Goal: Task Accomplishment & Management: Manage account settings

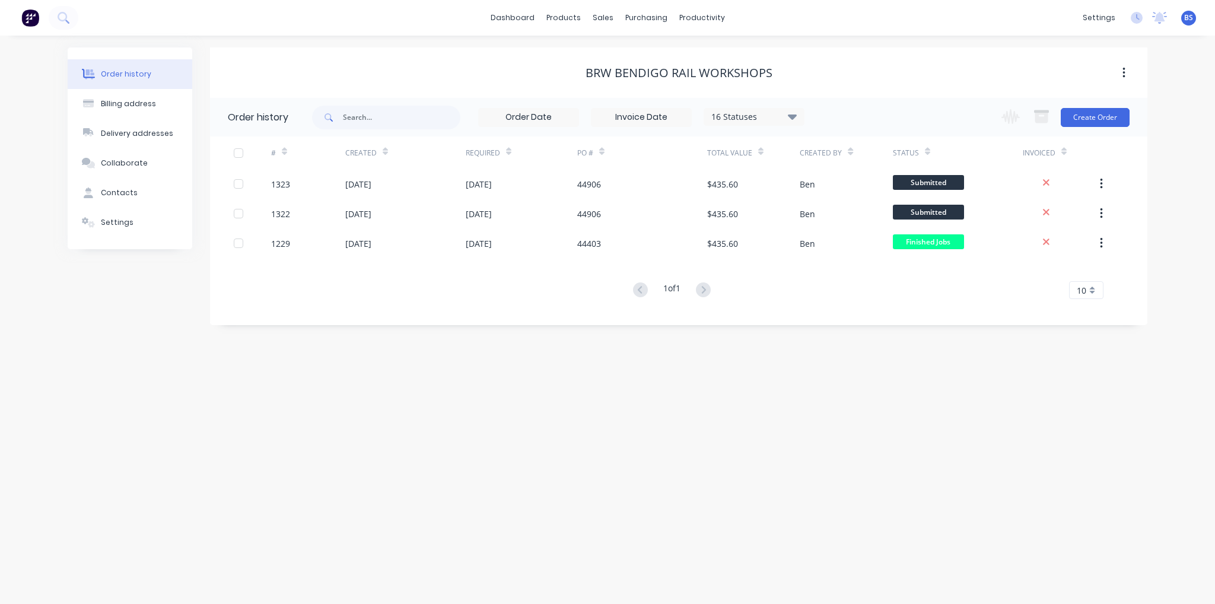
click at [908, 494] on div "Order history Billing address Delivery addresses Collaborate Contacts Settings …" at bounding box center [607, 320] width 1215 height 568
click at [639, 89] on link "Customers" at bounding box center [665, 81] width 157 height 24
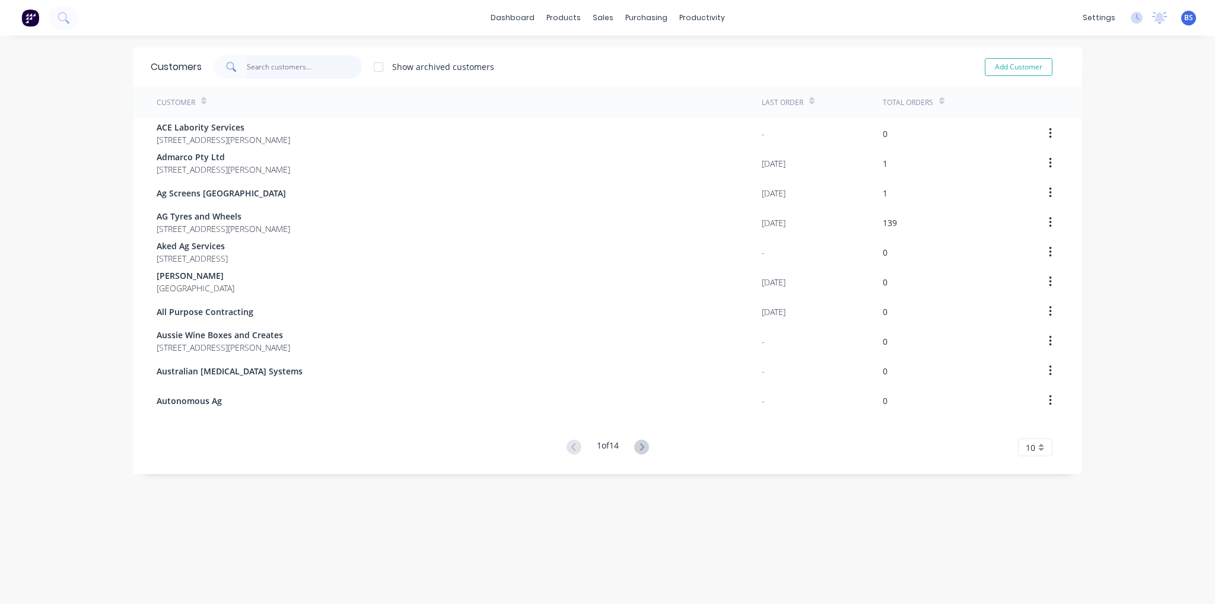
click at [281, 66] on input "text" at bounding box center [305, 67] width 116 height 24
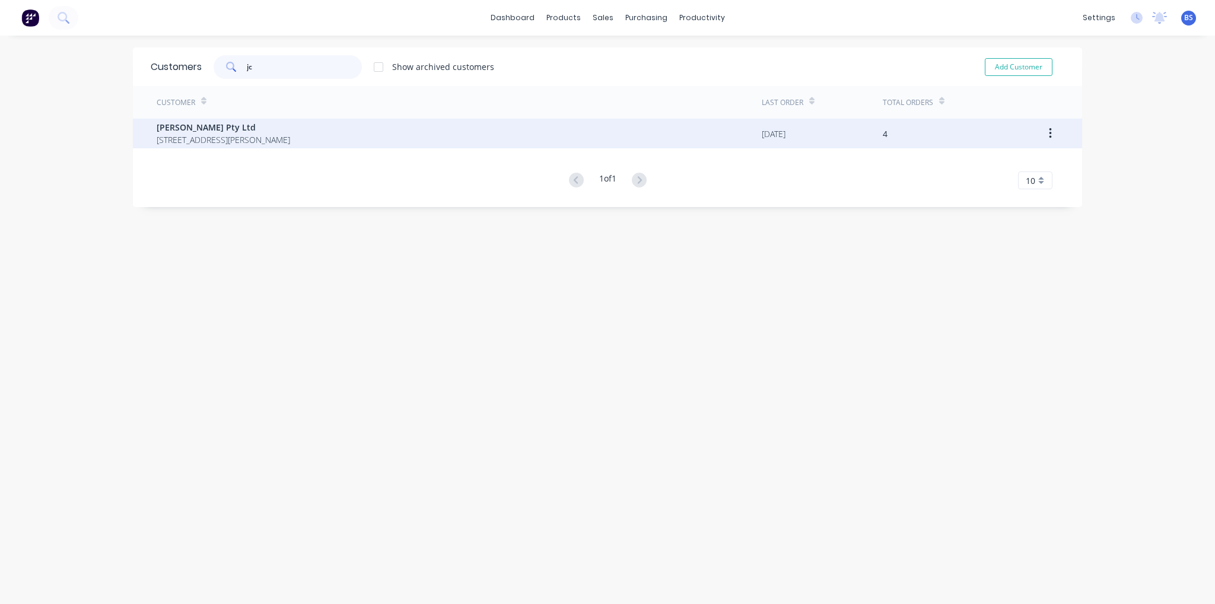
type input "jc"
click at [212, 137] on span "[STREET_ADDRESS][PERSON_NAME]" at bounding box center [223, 139] width 133 height 12
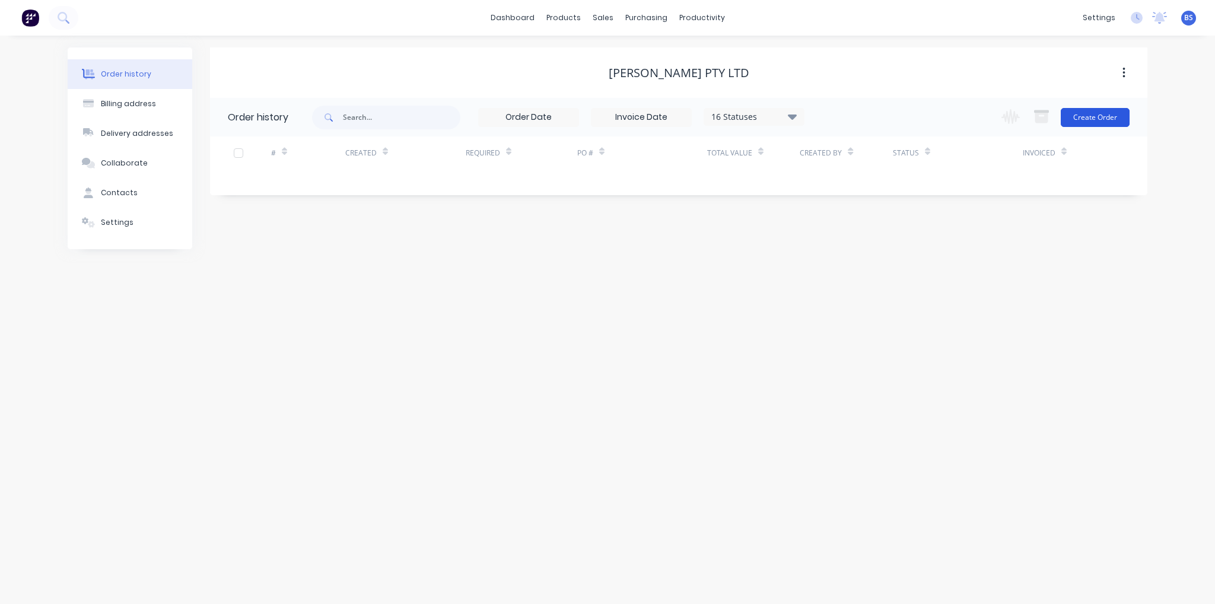
click at [1106, 124] on button "Create Order" at bounding box center [1095, 117] width 69 height 19
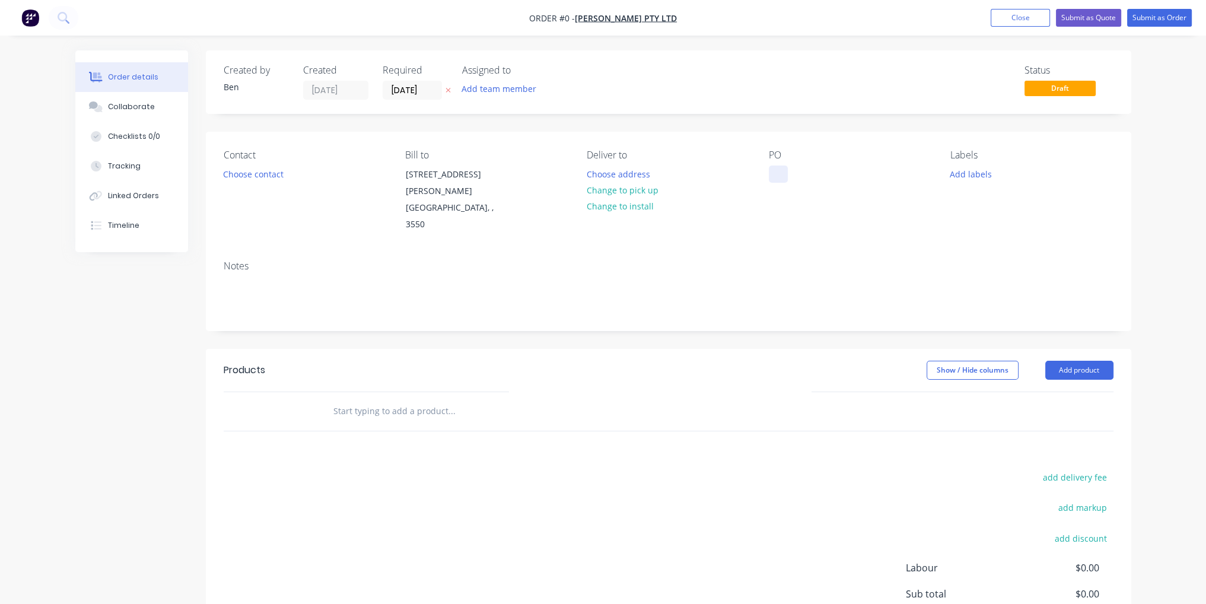
click at [776, 173] on div at bounding box center [778, 174] width 19 height 17
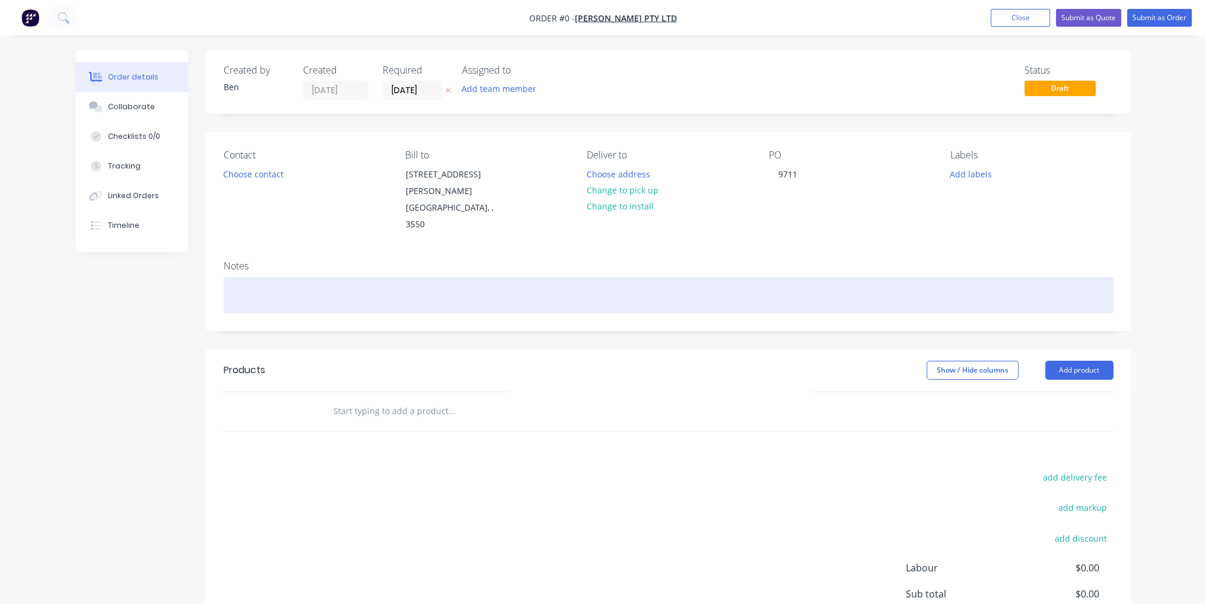
click at [788, 276] on div "Order details Collaborate Checklists 0/0 Tracking Linked Orders Timeline Order …" at bounding box center [603, 391] width 1080 height 683
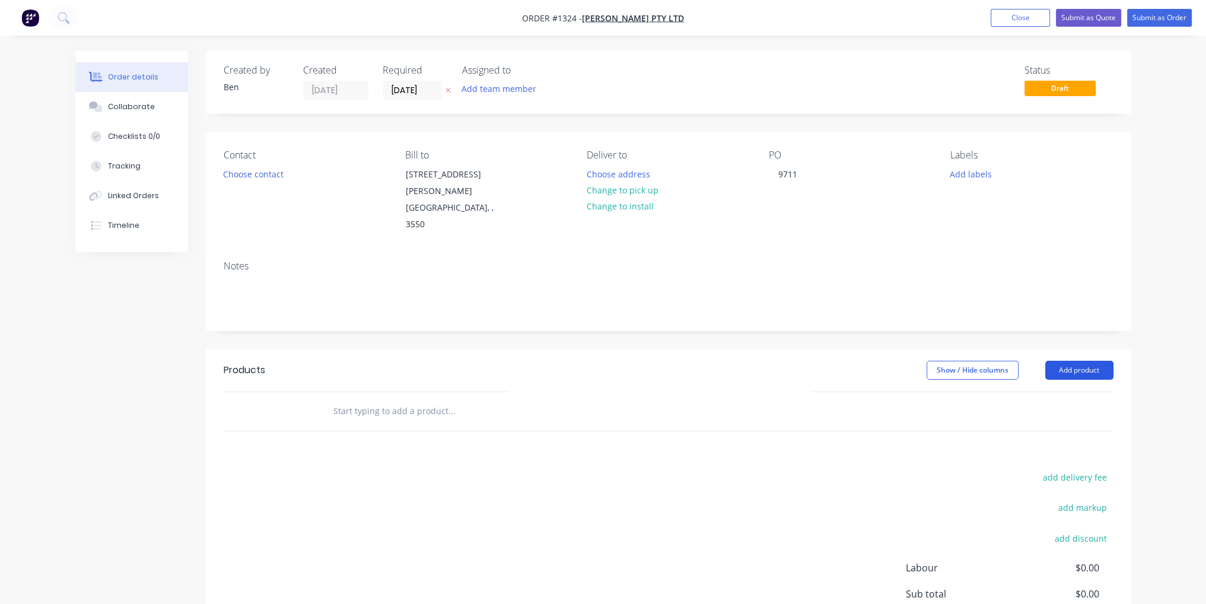
click at [1081, 361] on button "Add product" at bounding box center [1079, 370] width 68 height 19
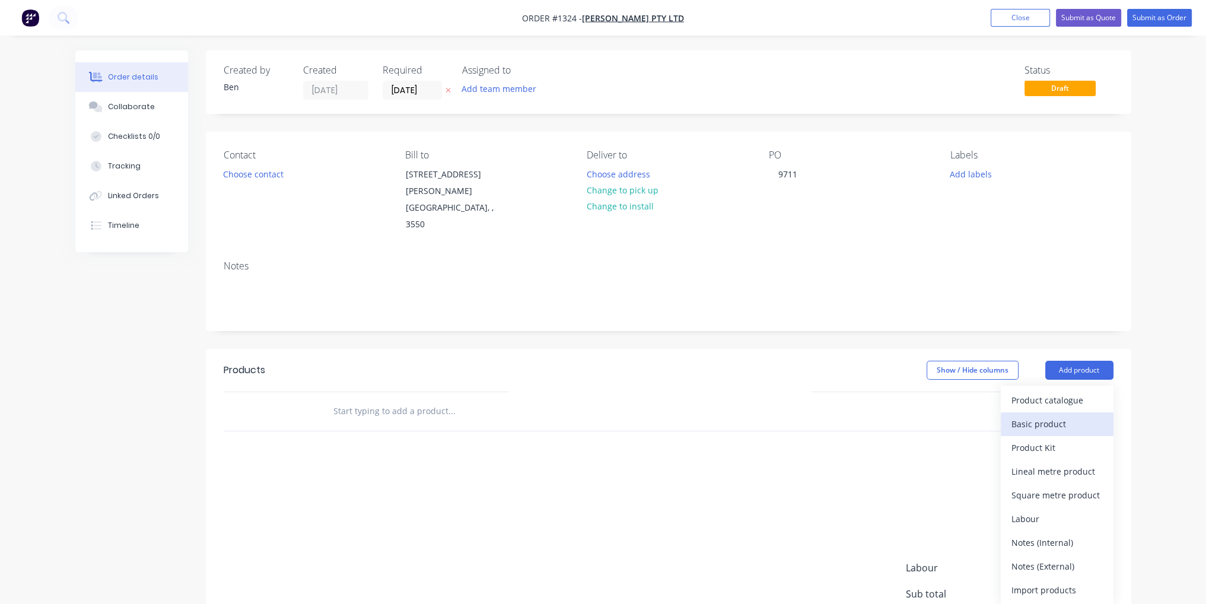
click at [1072, 415] on div "Basic product" at bounding box center [1057, 423] width 91 height 17
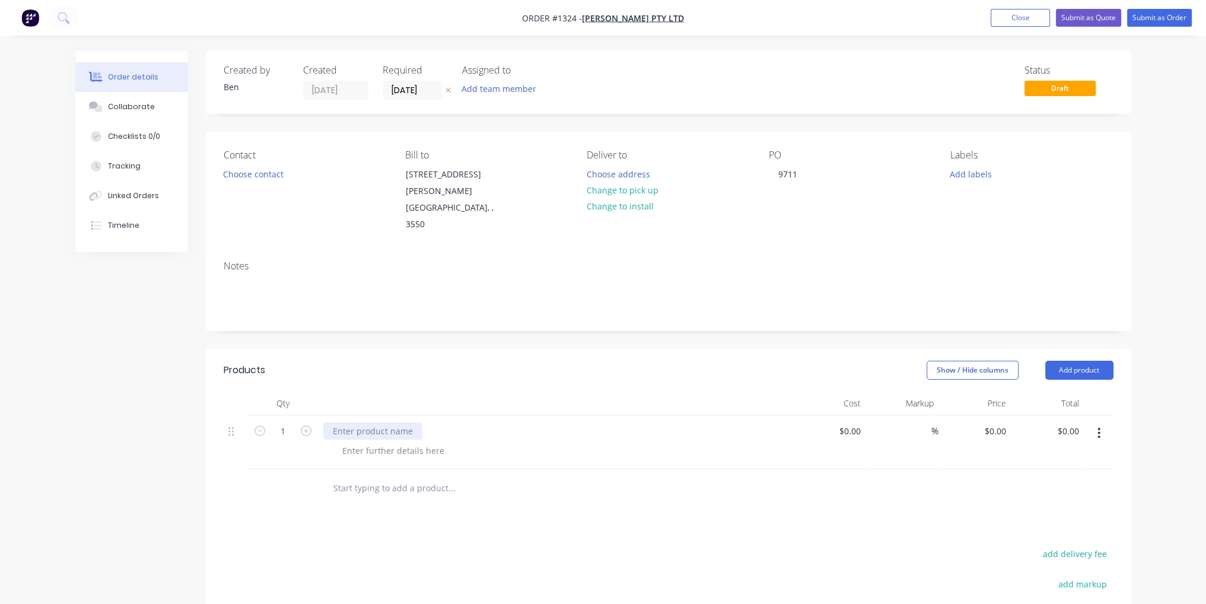
click at [383, 422] on div at bounding box center [372, 430] width 99 height 17
click at [852, 422] on div "$0.00" at bounding box center [851, 430] width 27 height 17
click at [438, 422] on div "machine exhaust manifold" at bounding box center [385, 430] width 125 height 17
click at [862, 422] on input "0" at bounding box center [859, 430] width 14 height 17
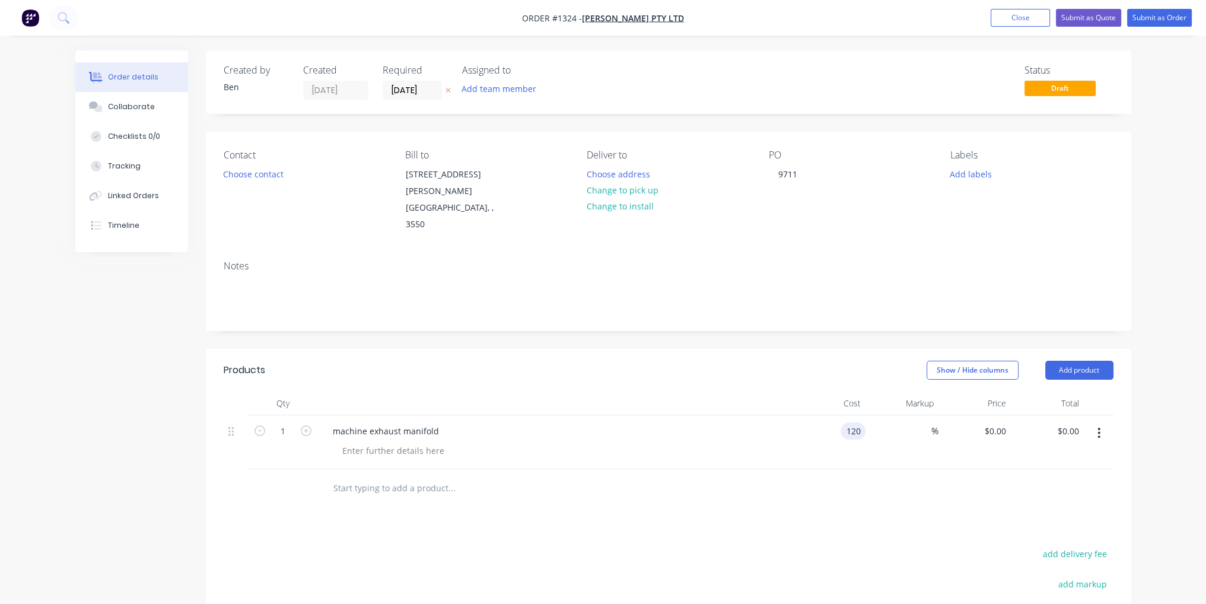
type input "$120.00"
click at [1172, 7] on nav "Order #1324 - [PERSON_NAME] Pty Ltd Add product Close Submit as Quote Submit as…" at bounding box center [603, 18] width 1206 height 36
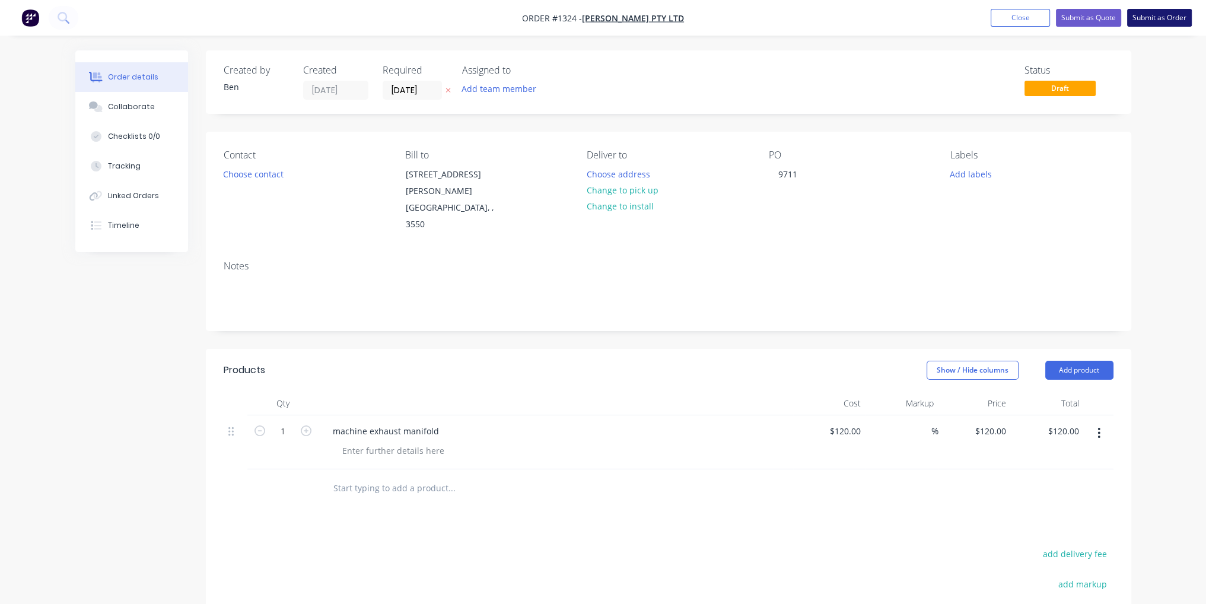
click at [1175, 12] on button "Submit as Order" at bounding box center [1159, 18] width 65 height 18
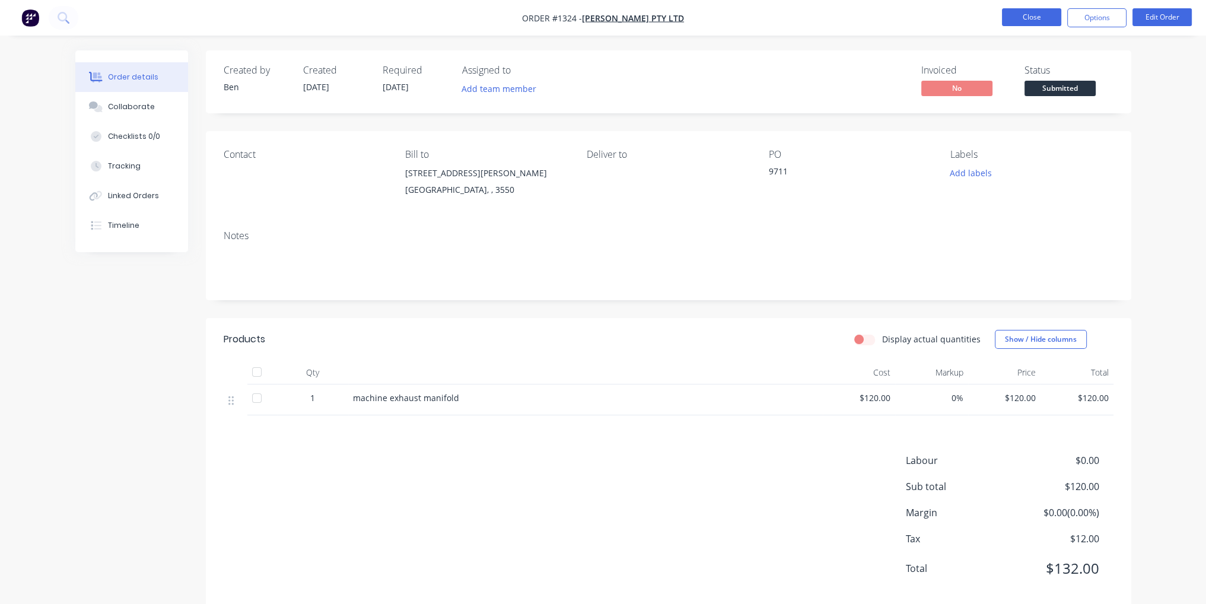
click at [1044, 8] on button "Close" at bounding box center [1031, 17] width 59 height 18
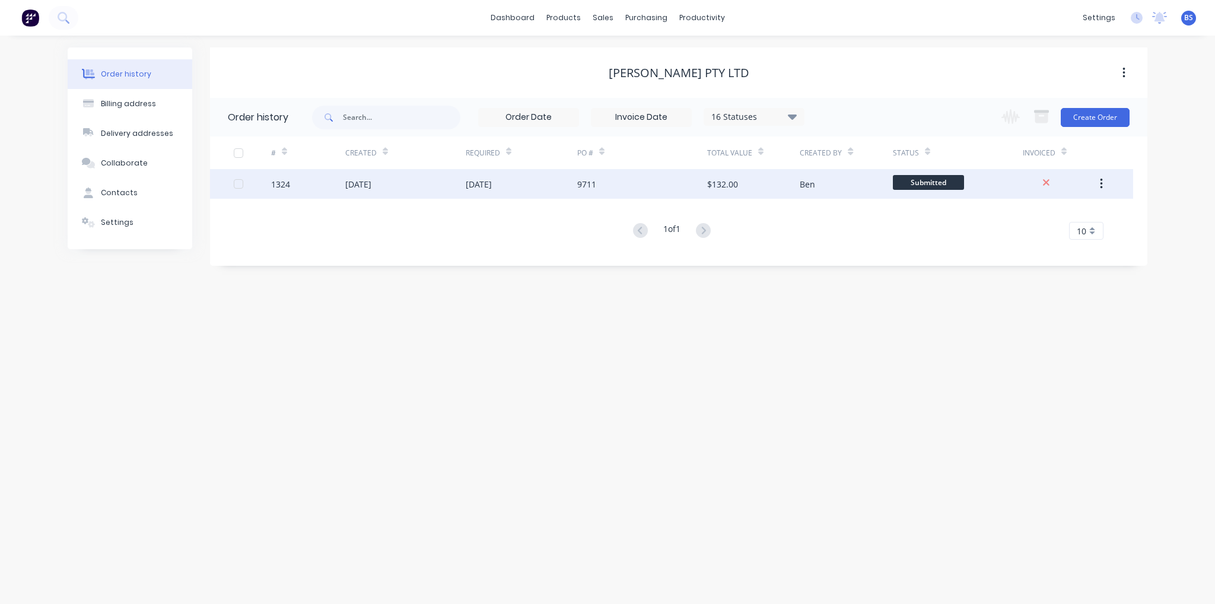
click at [933, 186] on span "Submitted" at bounding box center [928, 182] width 71 height 15
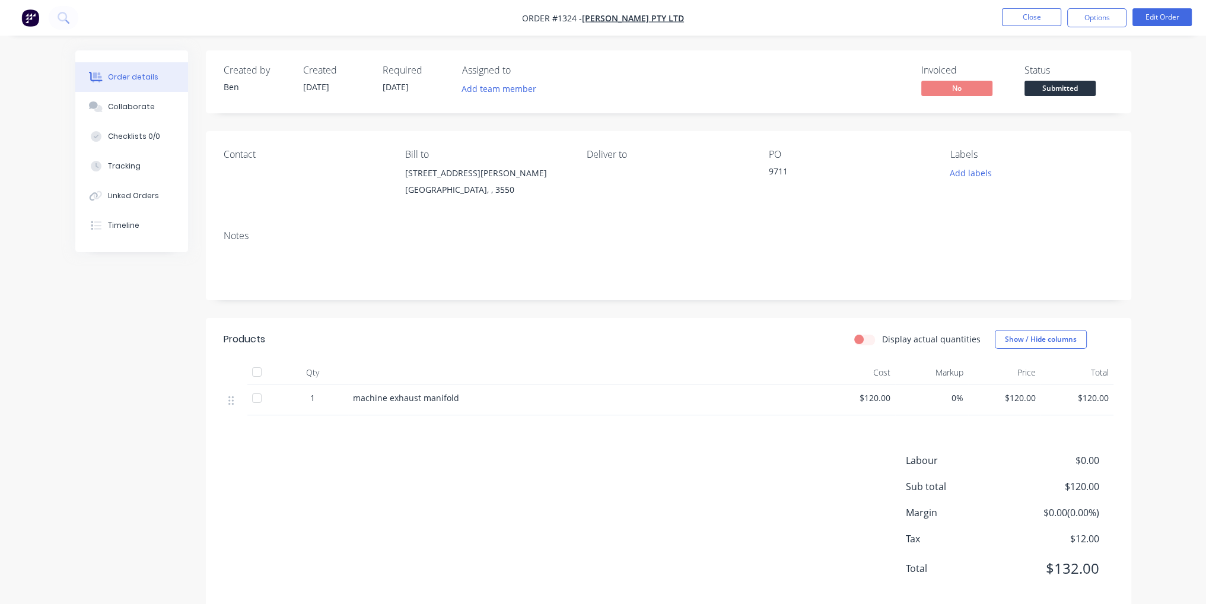
click at [1069, 90] on span "Submitted" at bounding box center [1060, 88] width 71 height 15
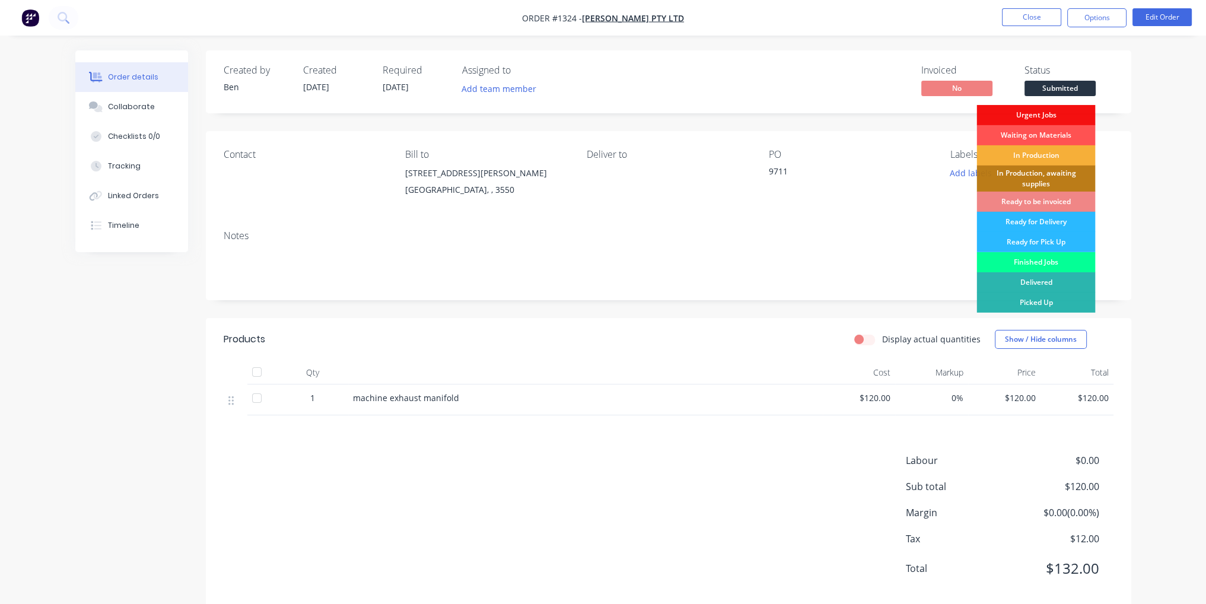
click at [1047, 267] on div "Finished Jobs" at bounding box center [1036, 262] width 119 height 20
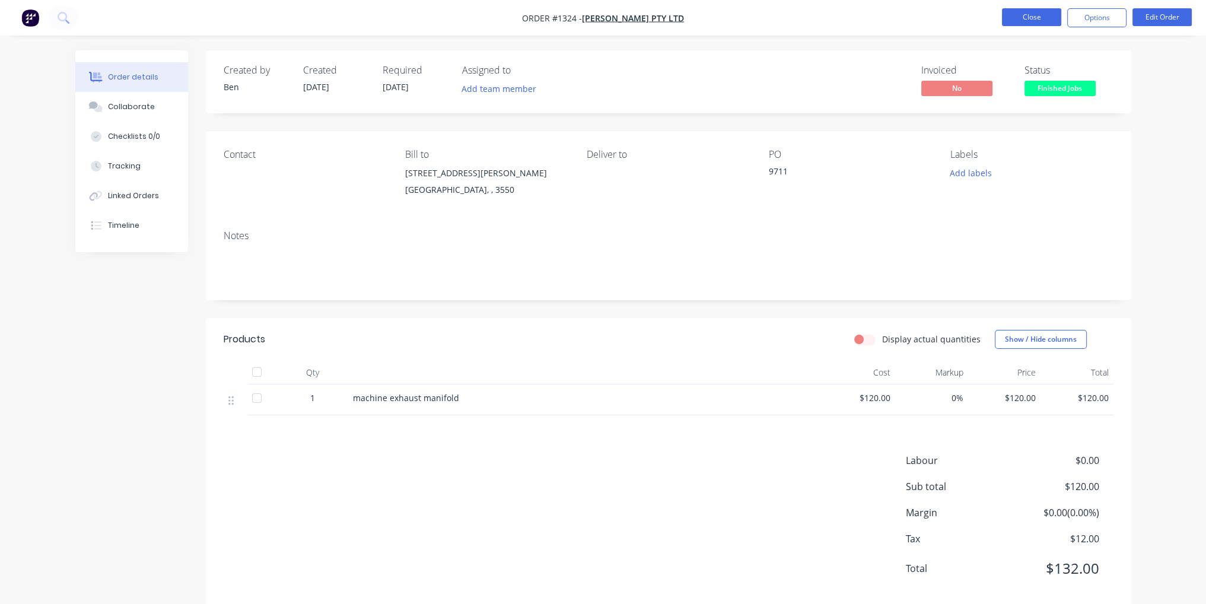
click at [1032, 15] on button "Close" at bounding box center [1031, 17] width 59 height 18
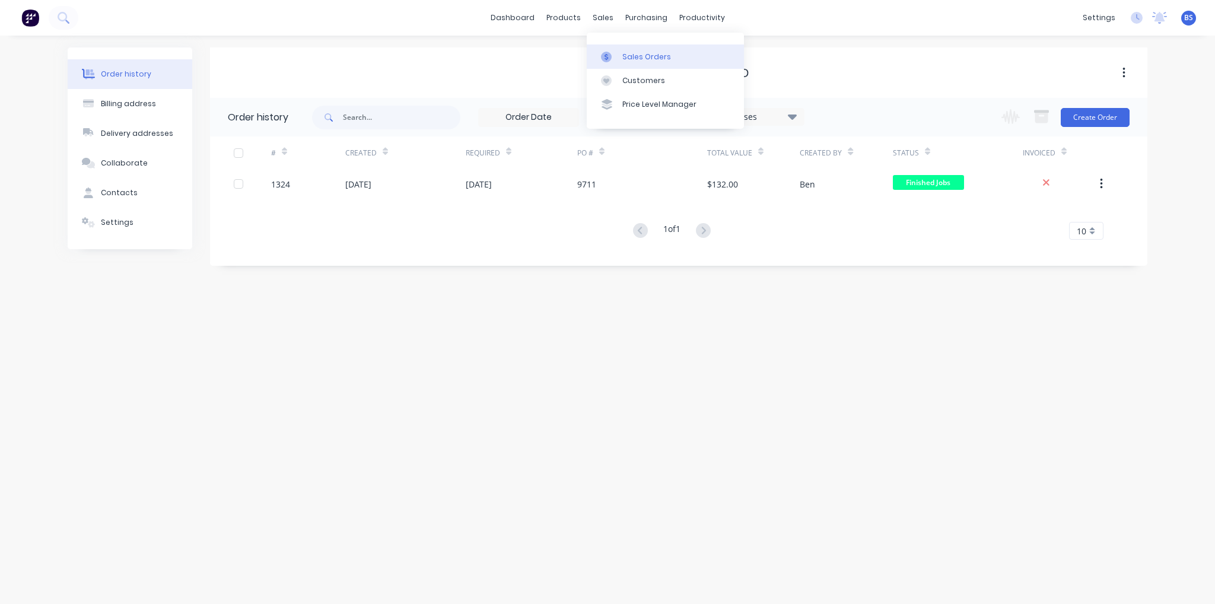
click at [647, 59] on div "Sales Orders" at bounding box center [646, 57] width 49 height 11
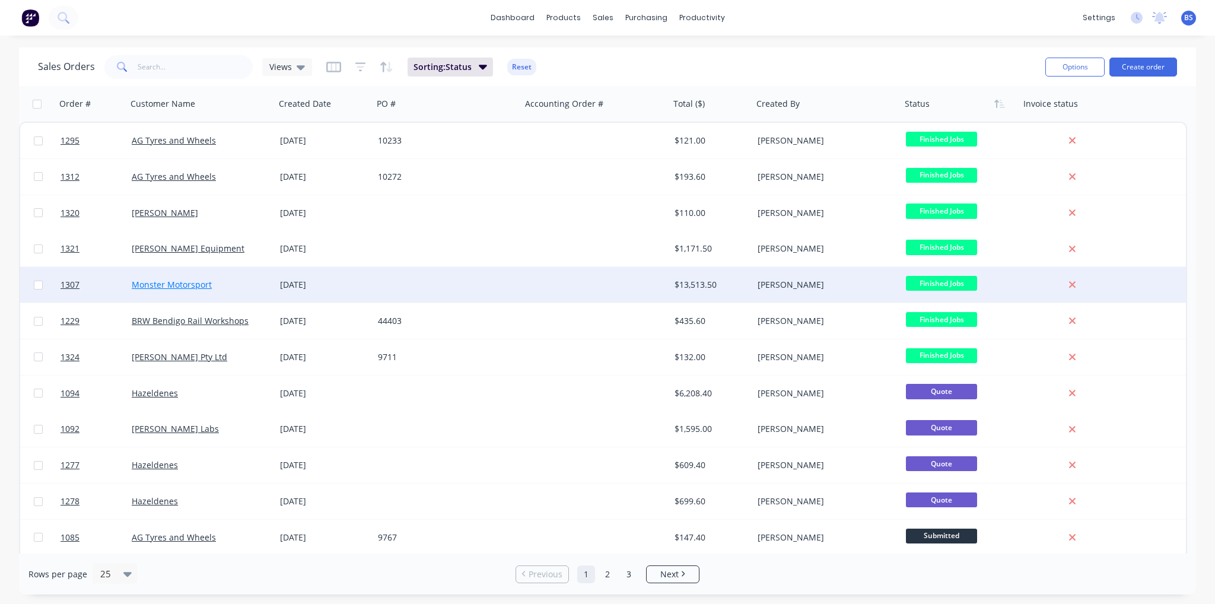
click at [176, 287] on link "Monster Motorsport" at bounding box center [172, 284] width 80 height 11
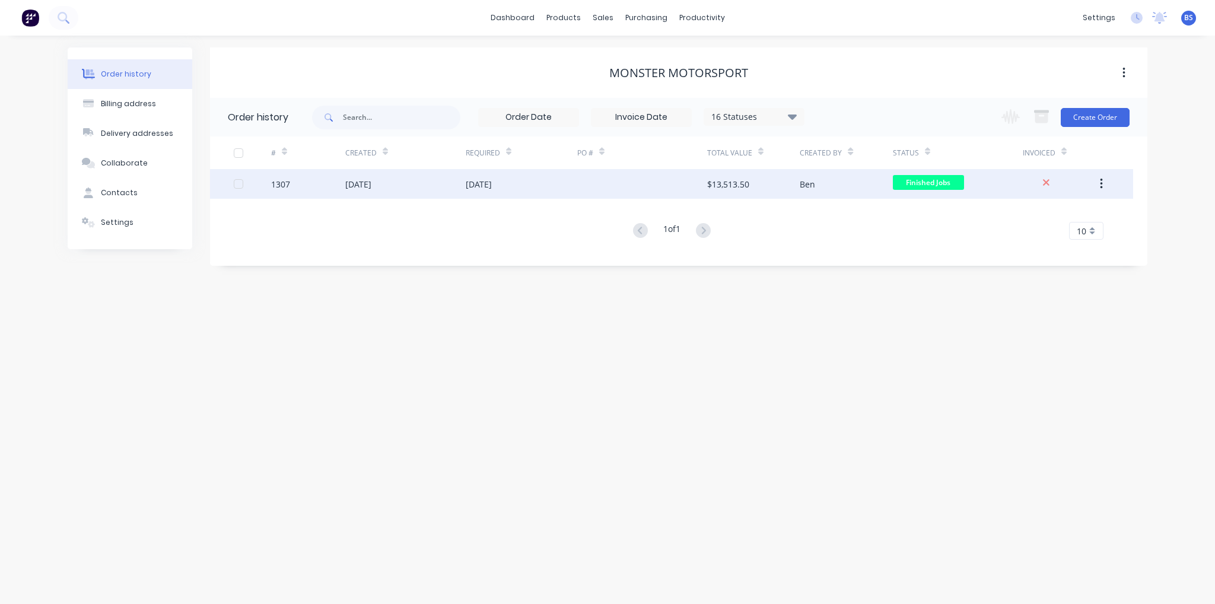
click at [724, 175] on div "$13,513.50" at bounding box center [753, 184] width 93 height 30
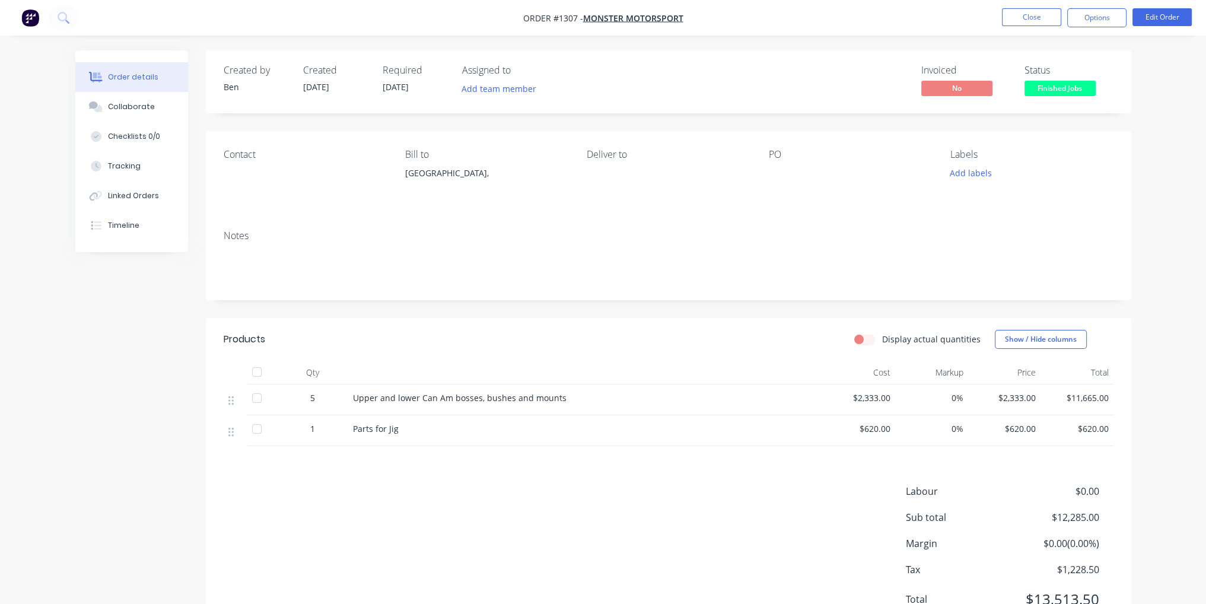
click at [954, 398] on span "0%" at bounding box center [931, 398] width 63 height 12
click at [950, 396] on span "0%" at bounding box center [931, 398] width 63 height 12
click at [952, 400] on span "0%" at bounding box center [931, 398] width 63 height 12
click at [1166, 15] on button "Edit Order" at bounding box center [1162, 17] width 59 height 18
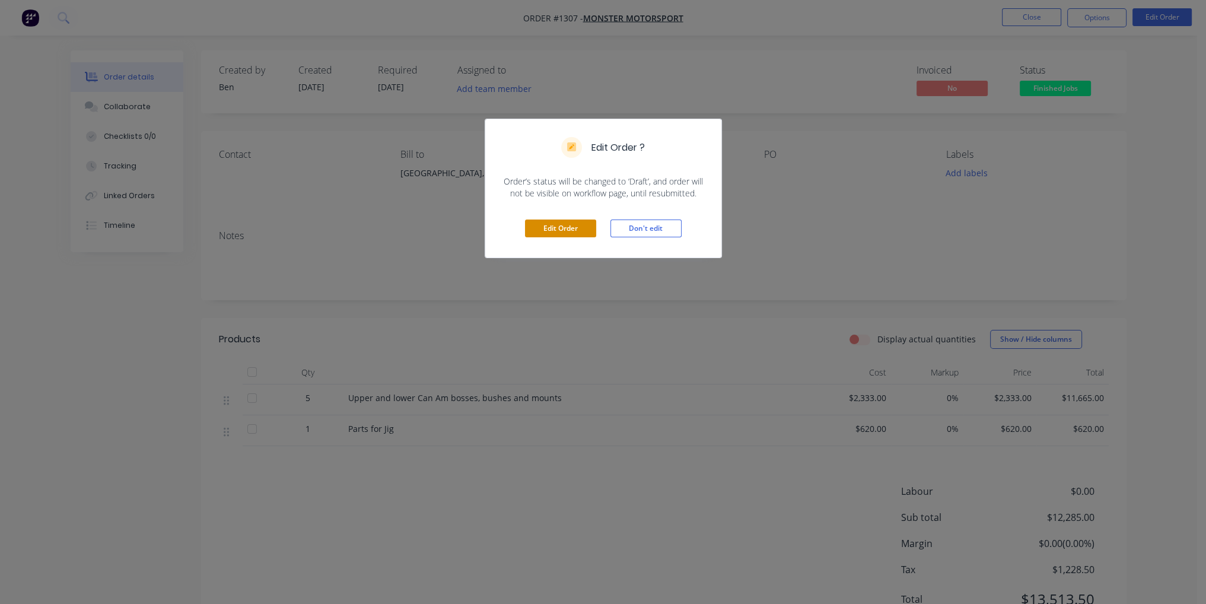
click at [578, 230] on button "Edit Order" at bounding box center [560, 229] width 71 height 18
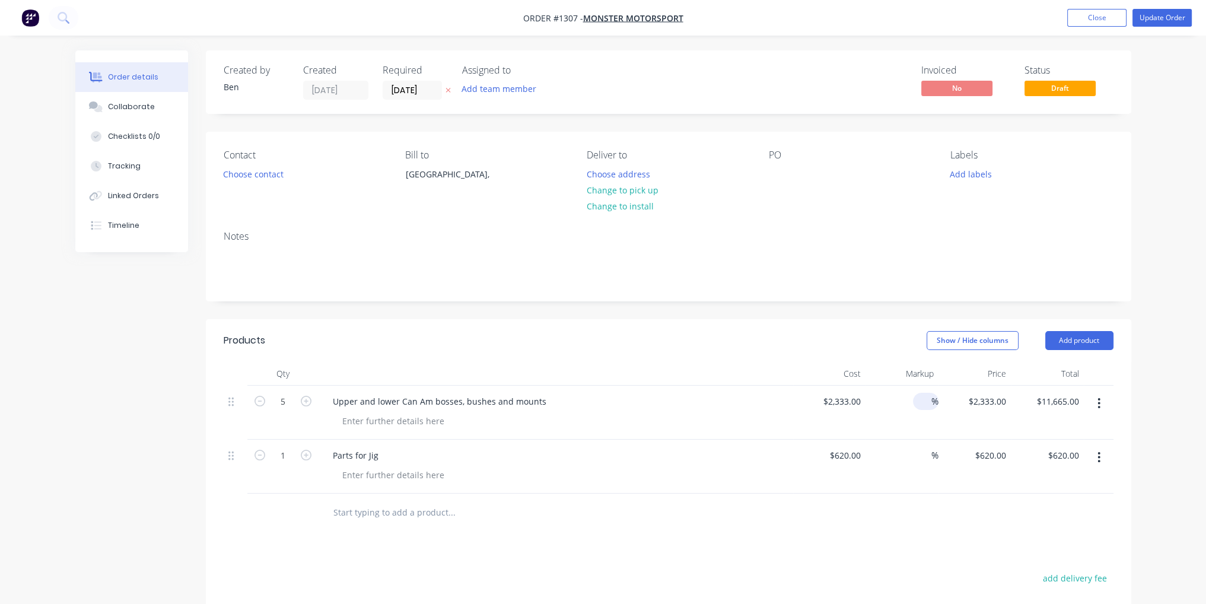
click at [928, 404] on input at bounding box center [925, 401] width 14 height 17
type input "-10"
type input "$2,099.70"
type input "$10,498.50"
click at [943, 422] on div "$2,099.70 $2,099.70" at bounding box center [975, 413] width 73 height 54
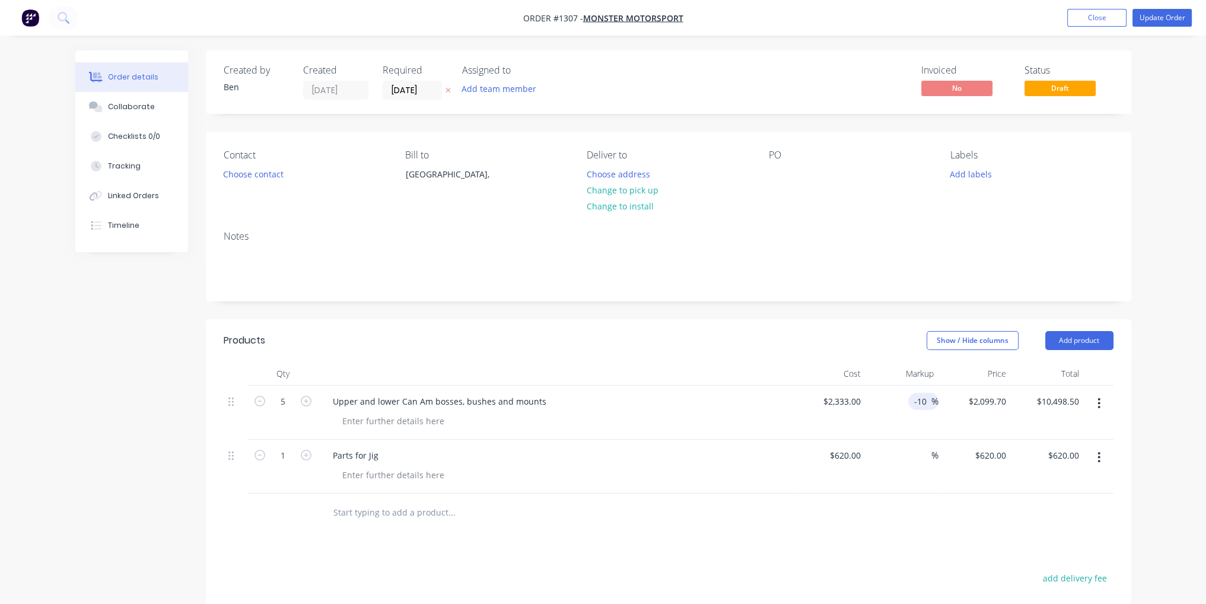
click at [926, 406] on input "-10" at bounding box center [922, 401] width 18 height 17
type input "-15"
type input "$1,983.05"
type input "$9,915.25"
click at [945, 416] on div "$1,983.05 $2,099.70" at bounding box center [975, 413] width 73 height 54
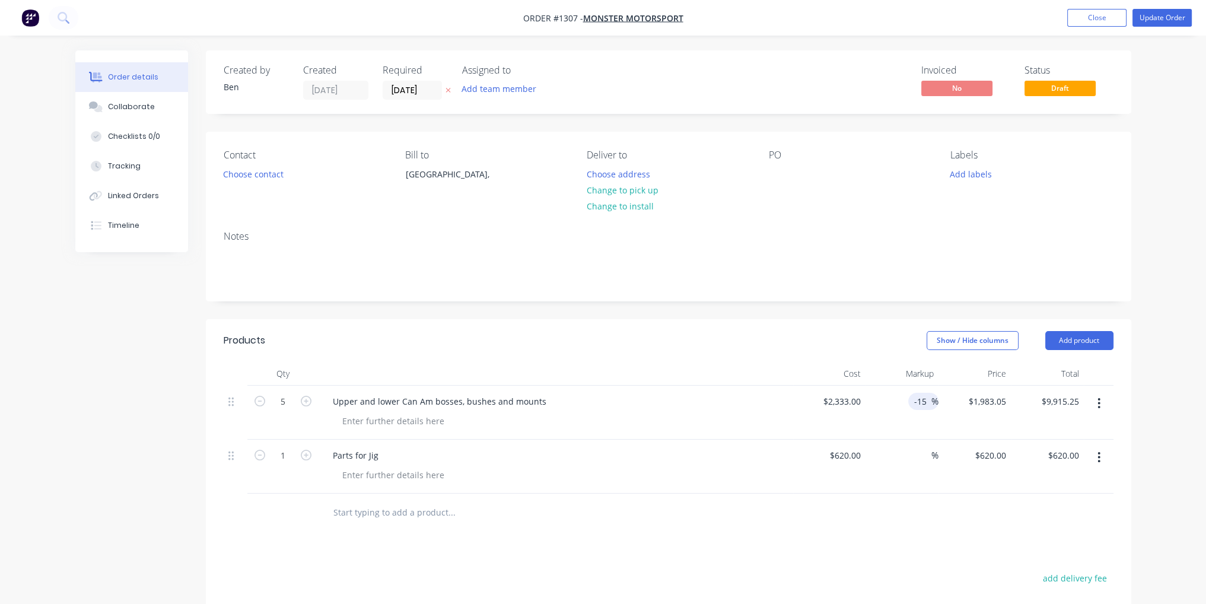
click at [925, 402] on input "-15" at bounding box center [922, 401] width 18 height 17
type input "-17"
type input "$1,936.39"
type input "$9,681.95"
click at [982, 543] on div "Products Show / Hide columns Add product Qty Cost Markup Price Total 5 Upper an…" at bounding box center [669, 568] width 926 height 498
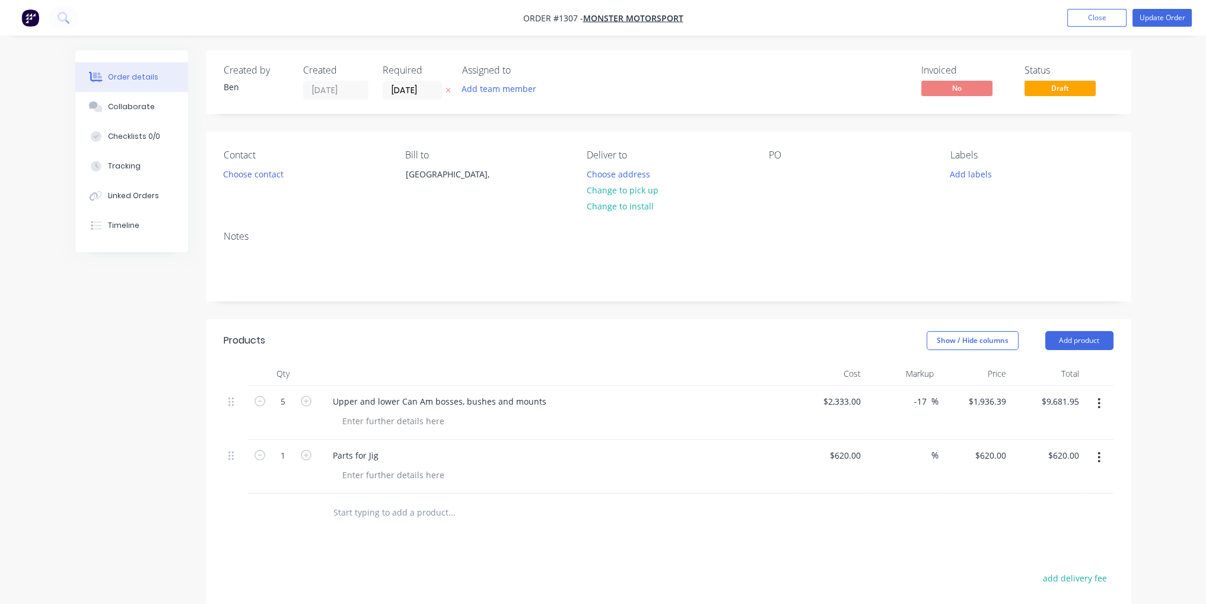
click at [978, 543] on div "Products Show / Hide columns Add product Qty Cost Markup Price Total 5 Upper an…" at bounding box center [669, 568] width 926 height 498
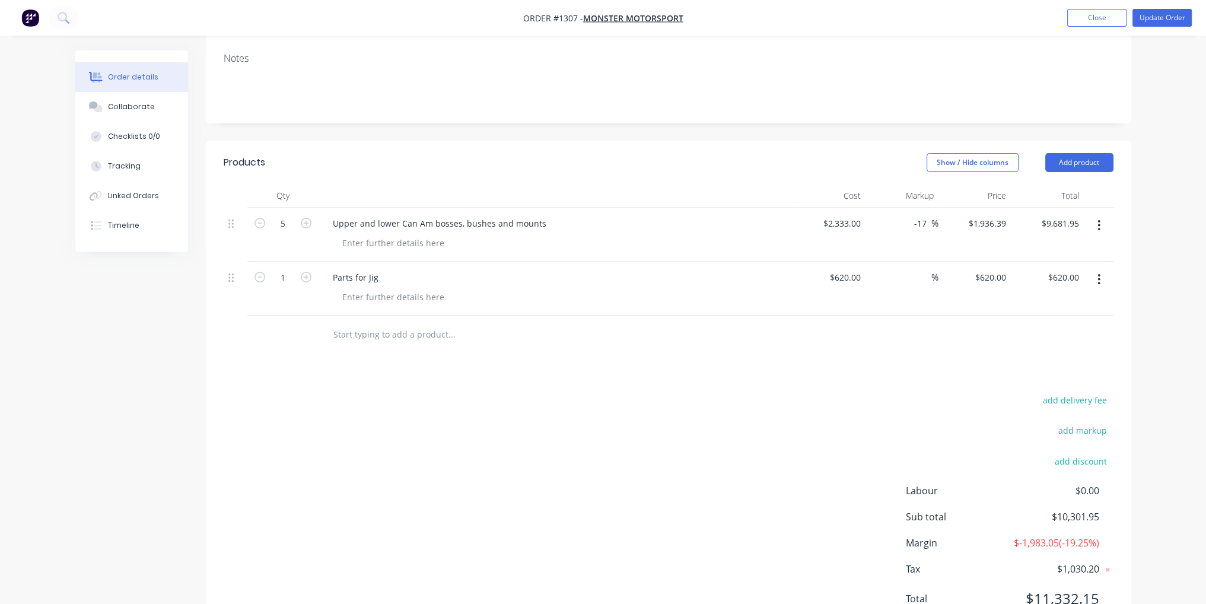
scroll to position [244, 0]
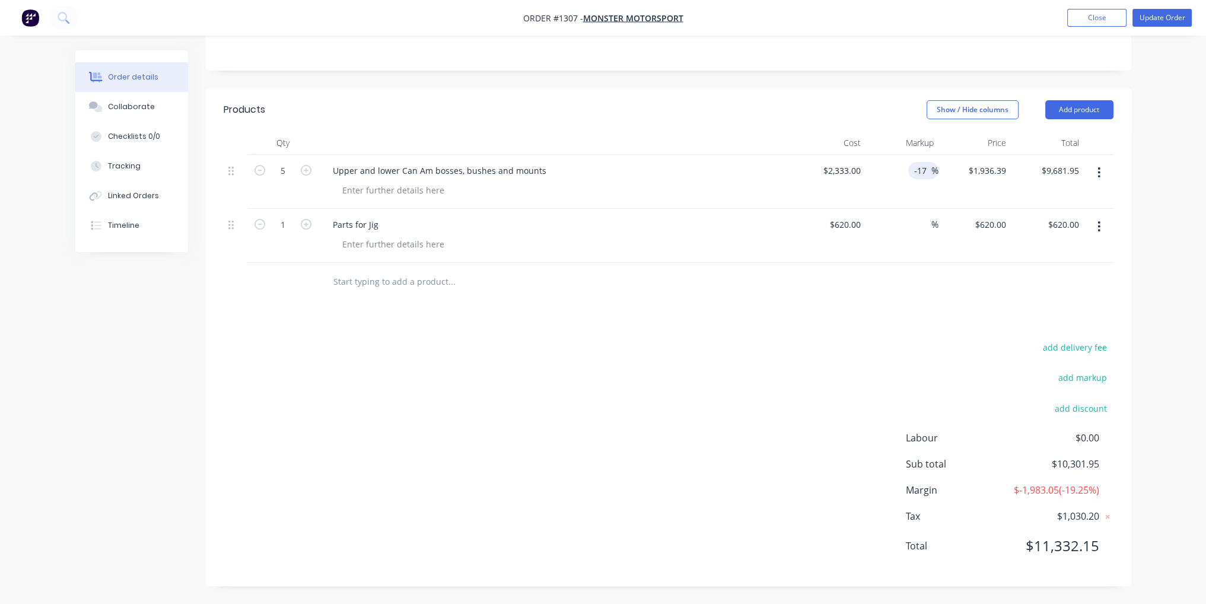
click at [924, 162] on input "-17" at bounding box center [922, 170] width 18 height 17
click at [984, 162] on input "1936.39" at bounding box center [989, 170] width 43 height 17
type input "1965"
type input "-15.77"
type input "$1,965.00"
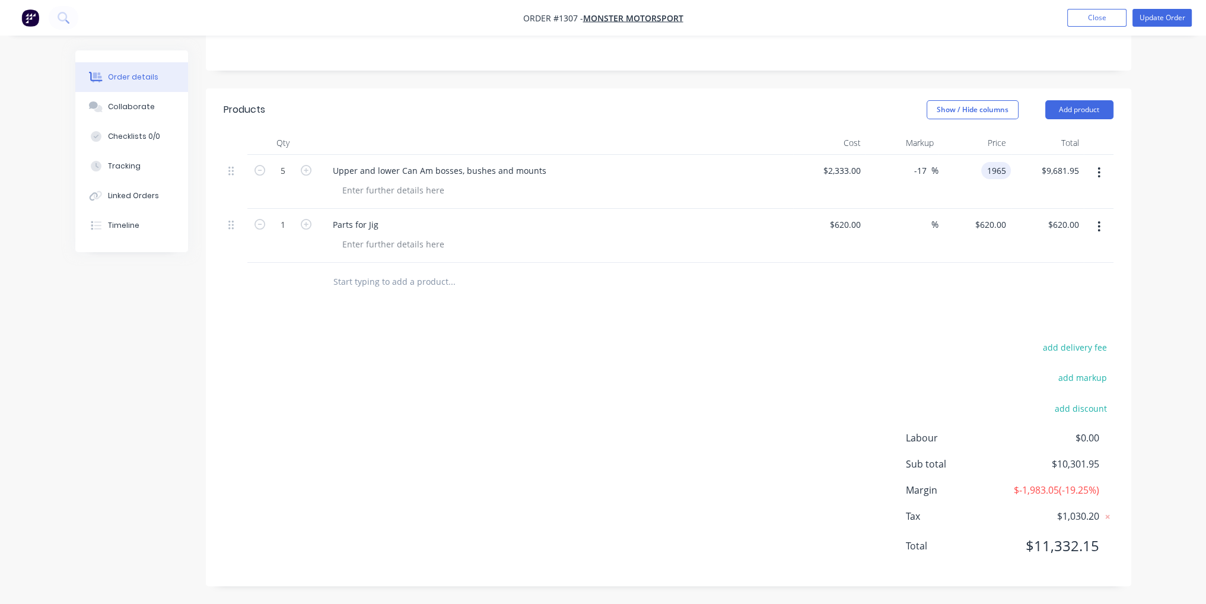
type input "$9,825.00"
click at [987, 296] on div "Products Show / Hide columns Add product Qty Cost Markup Price Total 5 Upper an…" at bounding box center [669, 337] width 926 height 498
click at [1110, 11] on button "Close" at bounding box center [1096, 18] width 59 height 18
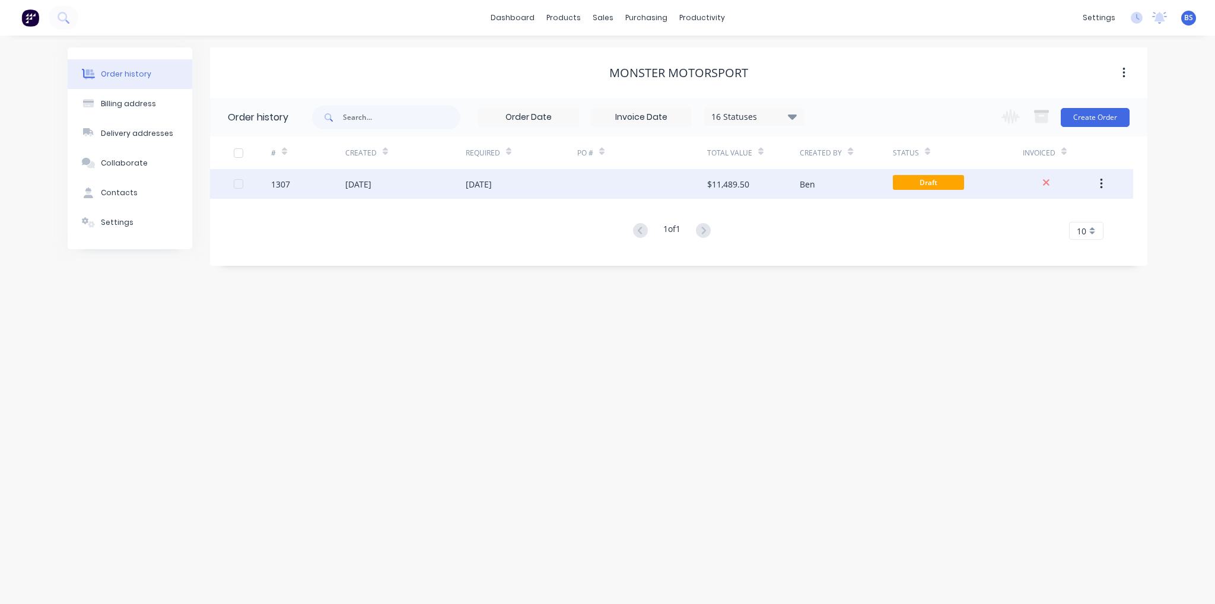
click at [449, 186] on div "[DATE]" at bounding box center [405, 184] width 120 height 30
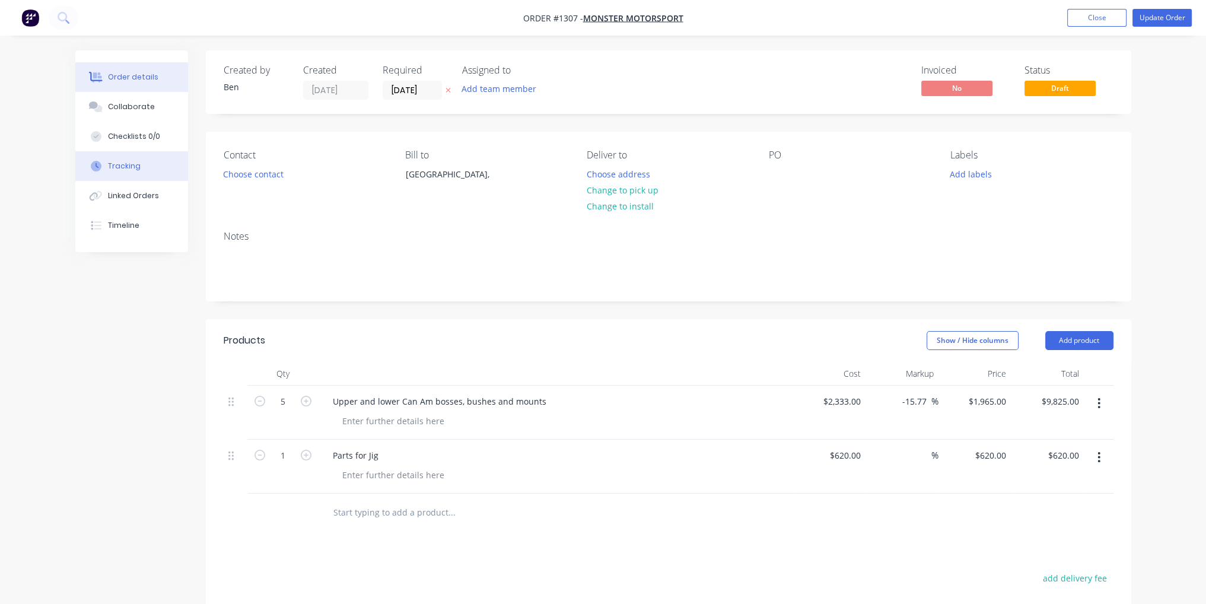
click at [143, 168] on button "Tracking" at bounding box center [131, 166] width 113 height 30
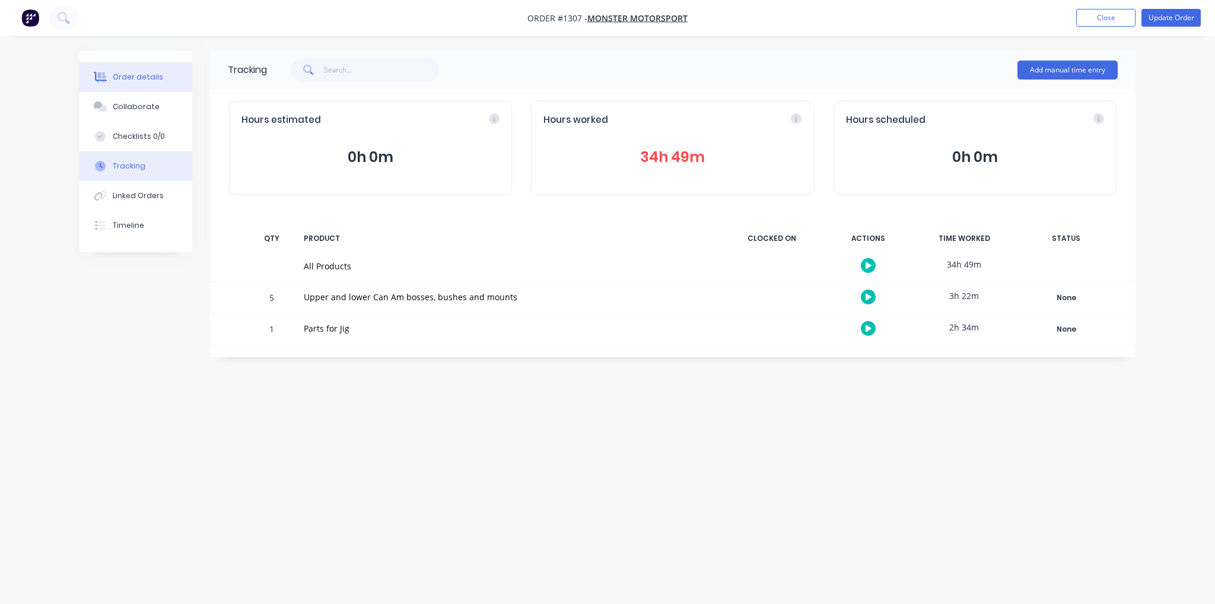
click at [153, 87] on button "Order details" at bounding box center [136, 77] width 113 height 30
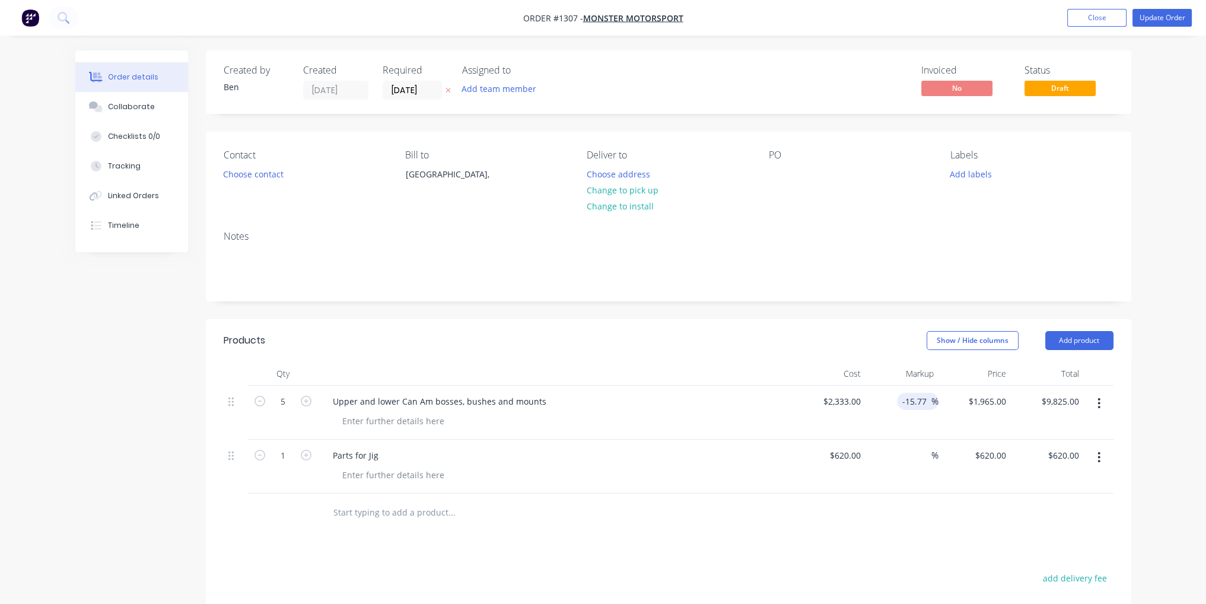
click at [917, 400] on input "-15.77" at bounding box center [917, 401] width 30 height 17
drag, startPoint x: 927, startPoint y: 403, endPoint x: 876, endPoint y: 407, distance: 51.8
click at [876, 407] on div "-15.77 -15.77 %" at bounding box center [902, 413] width 73 height 54
type input "0"
type input "$2,333.00"
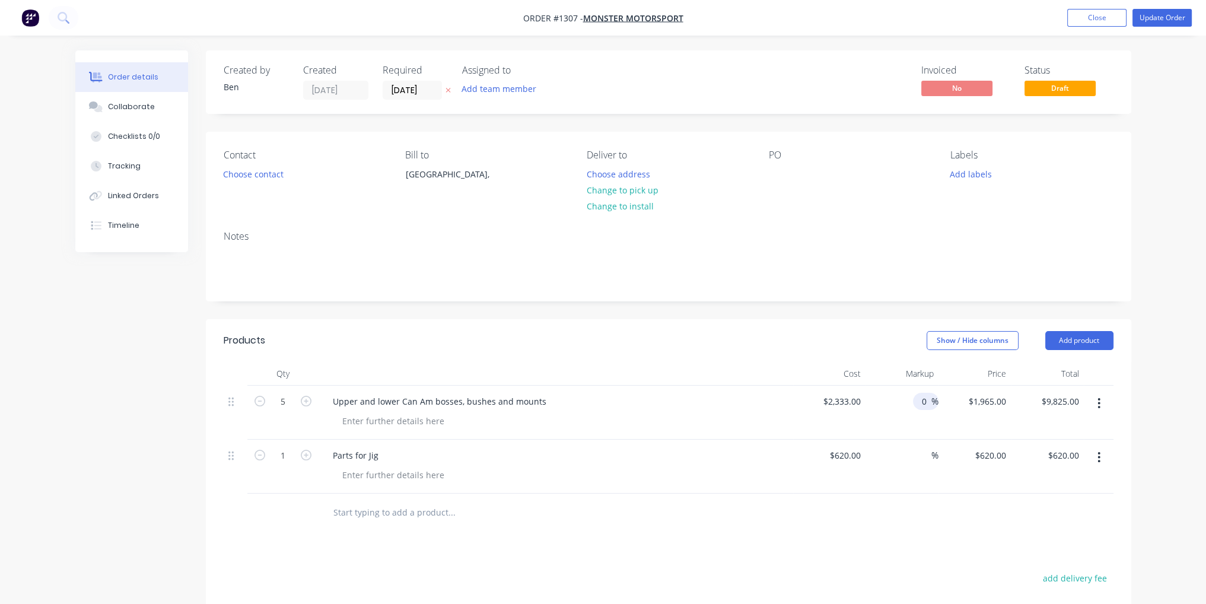
type input "$11,665.00"
click at [963, 428] on div "$2,333.00 $1,965.00" at bounding box center [975, 413] width 73 height 54
click at [990, 408] on input "2333" at bounding box center [998, 401] width 25 height 17
type input "$2,333.00"
click at [1023, 413] on div "$11,665.00 $11,665.00" at bounding box center [1047, 413] width 73 height 54
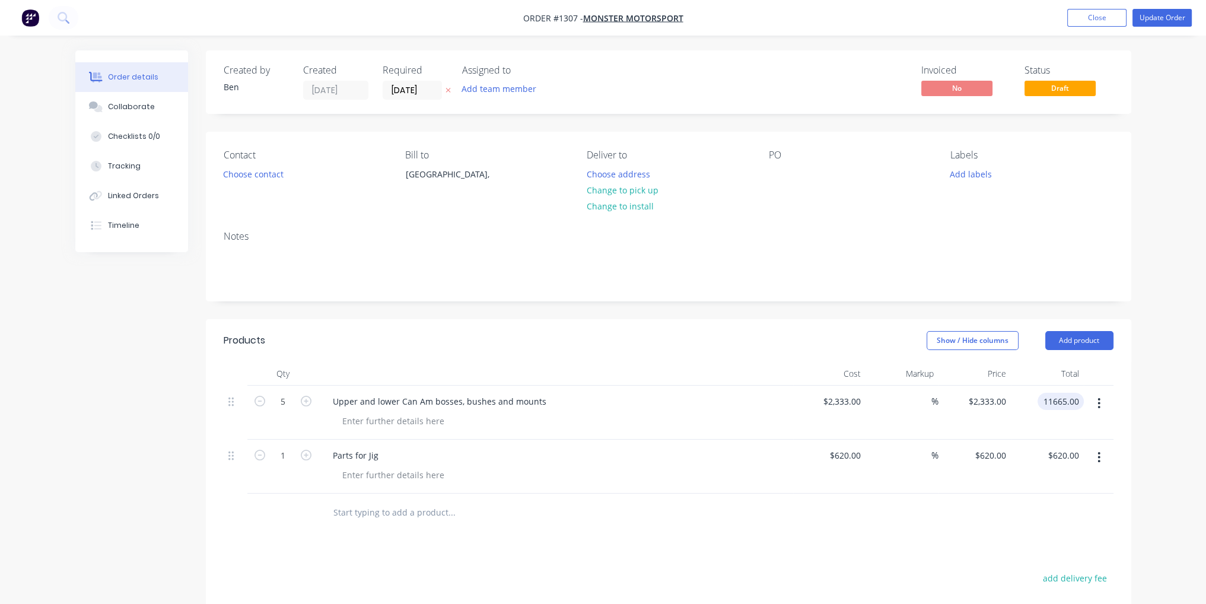
click at [1058, 406] on input "11665.00" at bounding box center [1063, 401] width 42 height 17
type input "10200"
type input "-12.56"
type input "$2,040.00"
type input "$10,200.00"
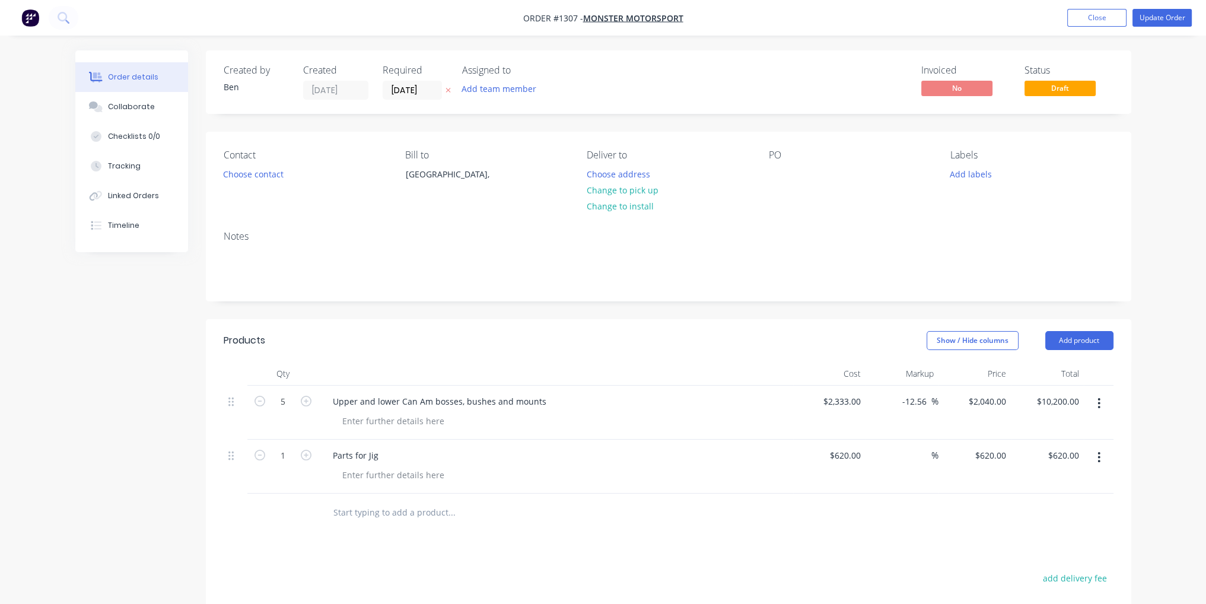
click at [1031, 410] on div "$10,200.00 $10,200.00" at bounding box center [1047, 413] width 73 height 54
click at [1166, 20] on button "Update Order" at bounding box center [1162, 18] width 59 height 18
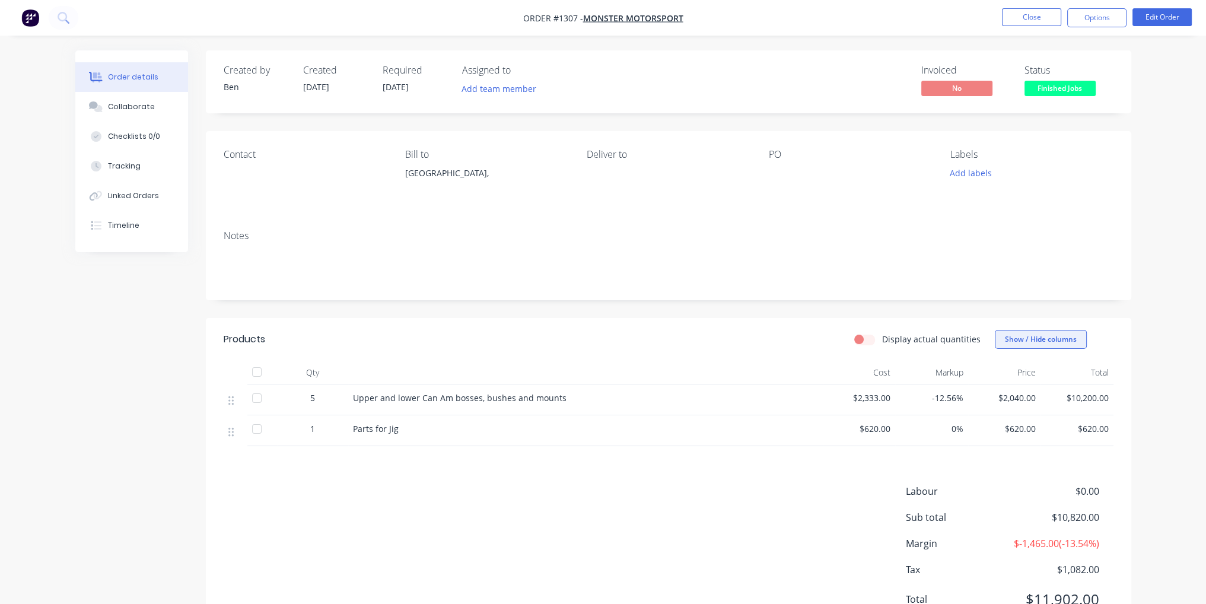
scroll to position [68, 0]
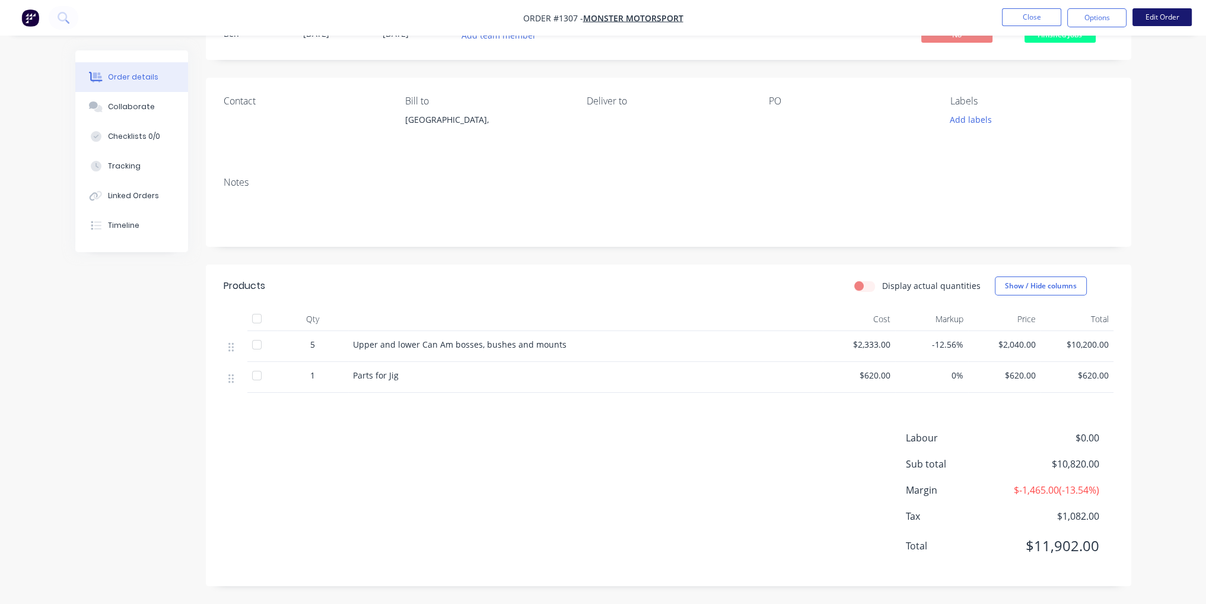
click at [1174, 21] on button "Edit Order" at bounding box center [1162, 17] width 59 height 18
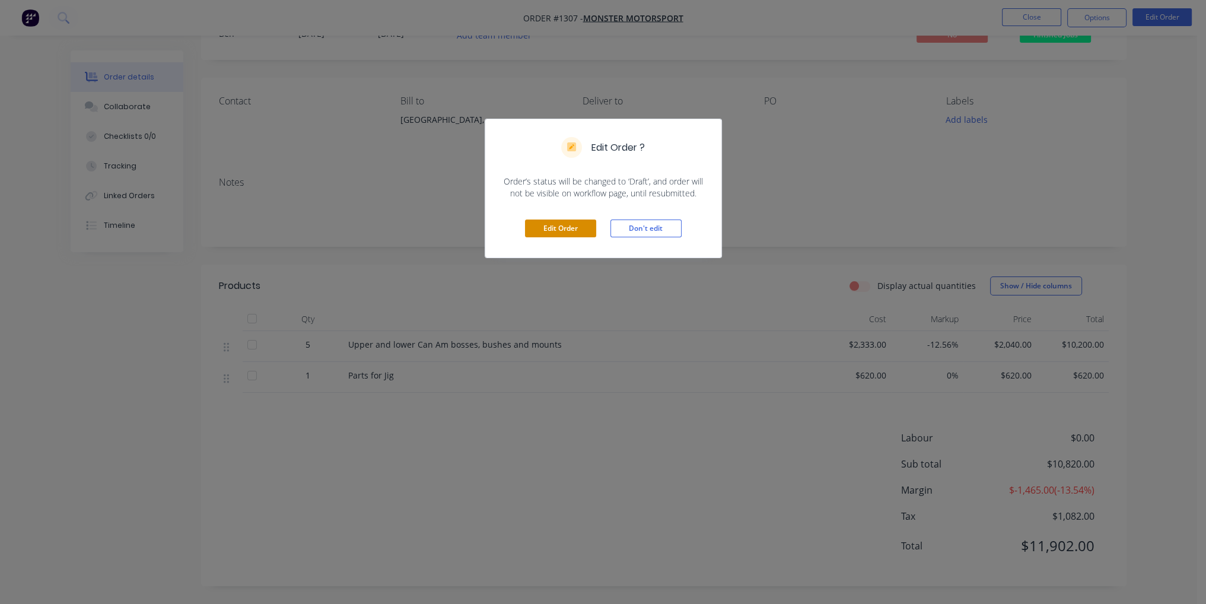
click at [565, 230] on button "Edit Order" at bounding box center [560, 229] width 71 height 18
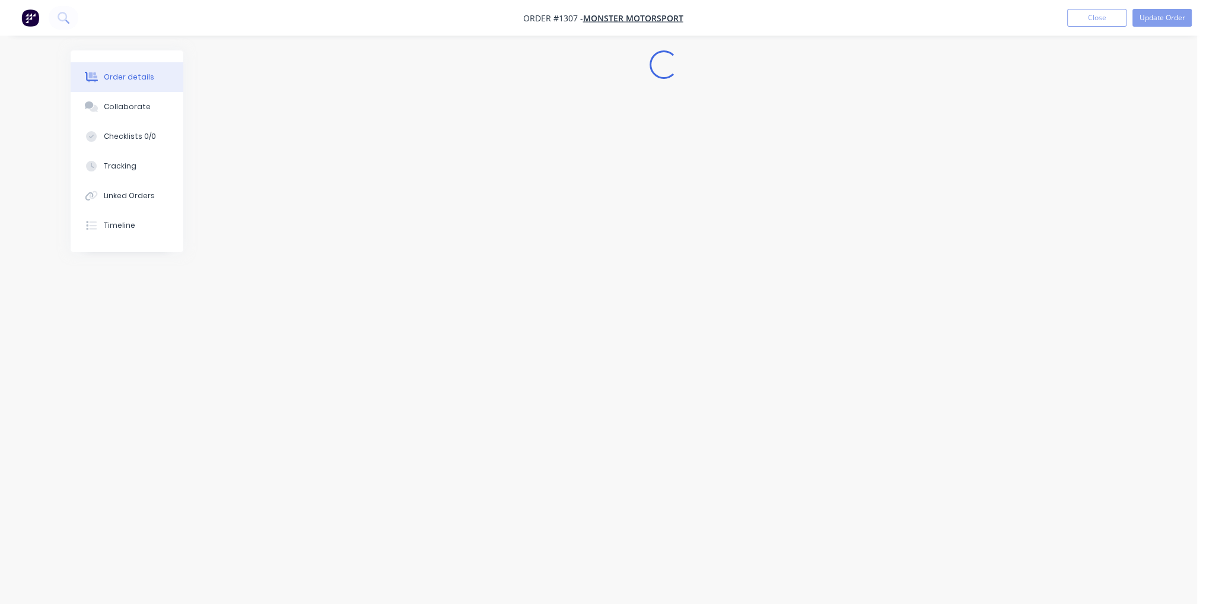
scroll to position [0, 0]
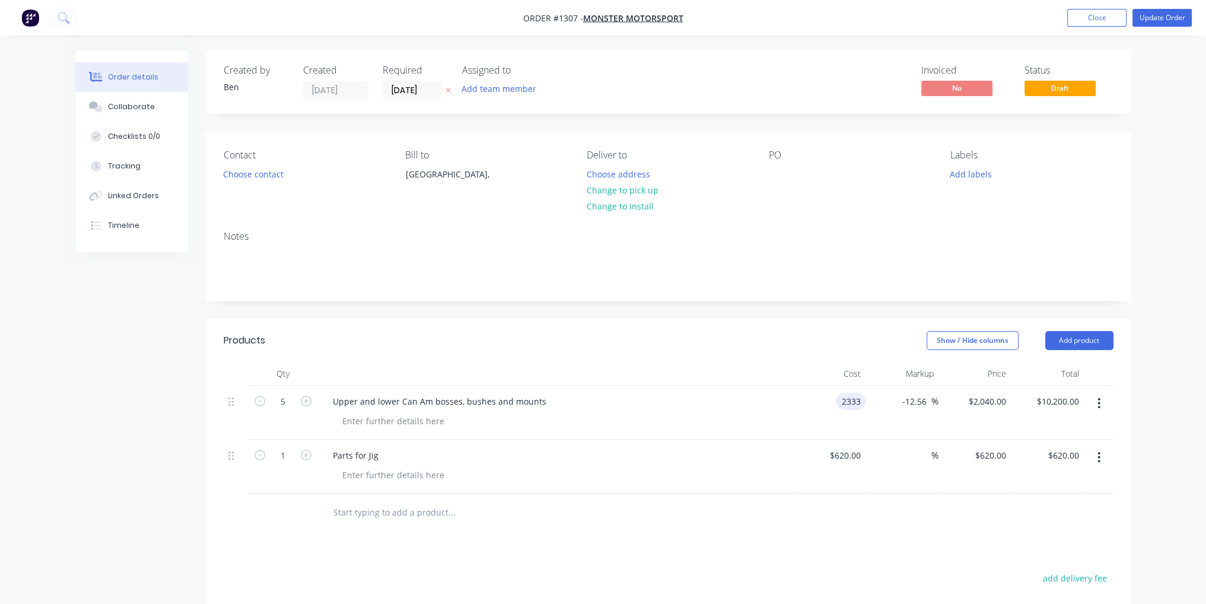
click at [853, 402] on input "2333" at bounding box center [853, 401] width 25 height 17
type input "$2,040.00"
type input "$1,783.7977"
type input "$8,918.99"
click at [959, 416] on div "$1,783.7977 $2,040.00" at bounding box center [975, 413] width 73 height 54
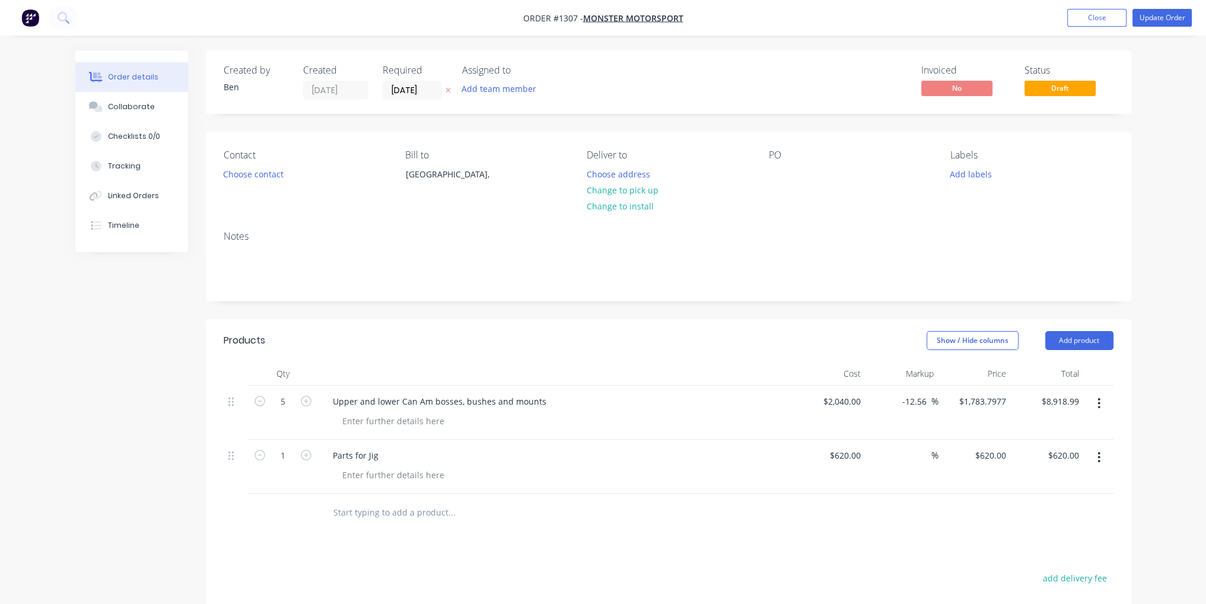
drag, startPoint x: 925, startPoint y: 401, endPoint x: 866, endPoint y: 399, distance: 58.8
click at [866, 399] on div "-12.56 -12.56 %" at bounding box center [902, 413] width 73 height 54
type input "0"
type input "$2,040.00"
type input "$10,200.00"
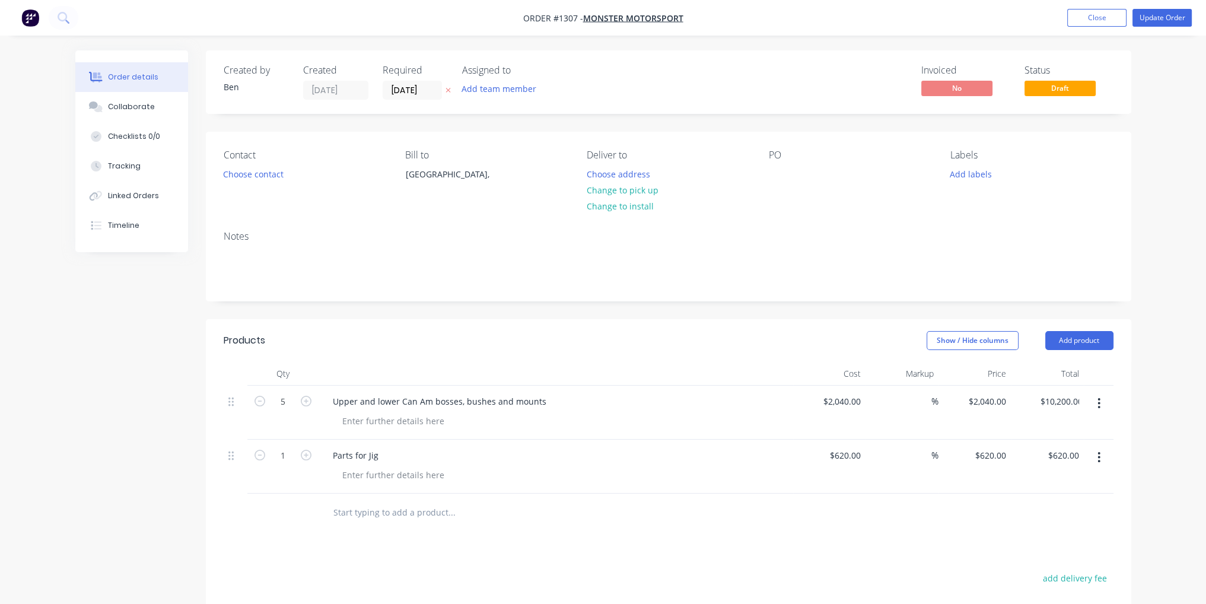
click at [880, 418] on div "0 %" at bounding box center [902, 413] width 73 height 54
click at [1162, 18] on button "Update Order" at bounding box center [1162, 18] width 59 height 18
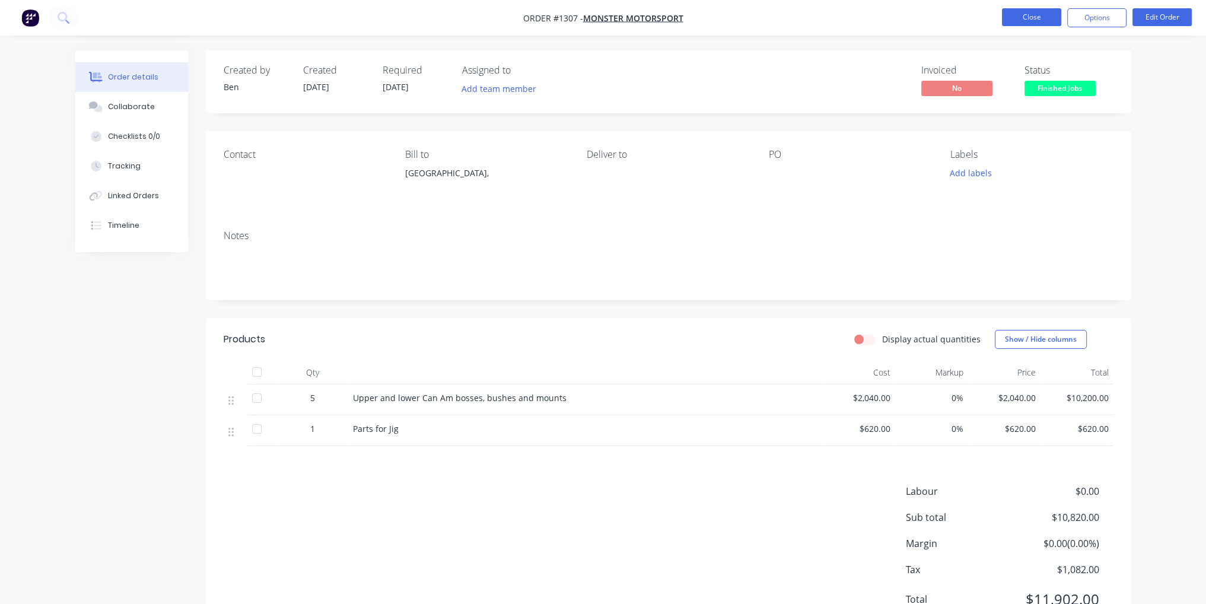
click at [1031, 12] on button "Close" at bounding box center [1031, 17] width 59 height 18
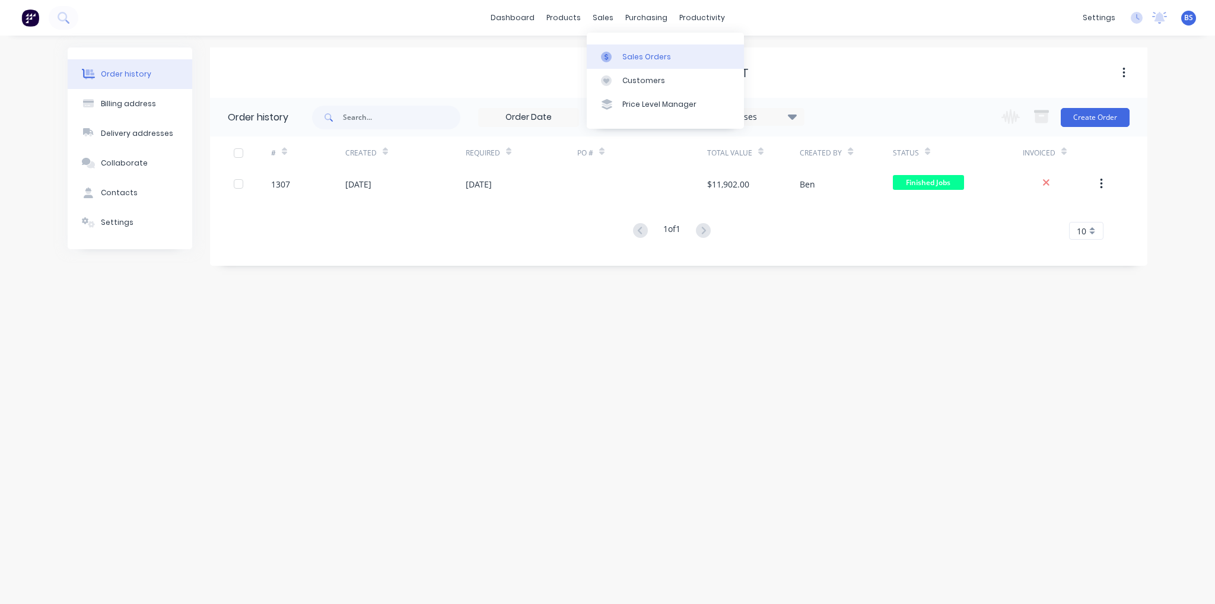
click at [653, 56] on div "Sales Orders" at bounding box center [646, 57] width 49 height 11
